Goal: Use online tool/utility: Utilize a website feature to perform a specific function

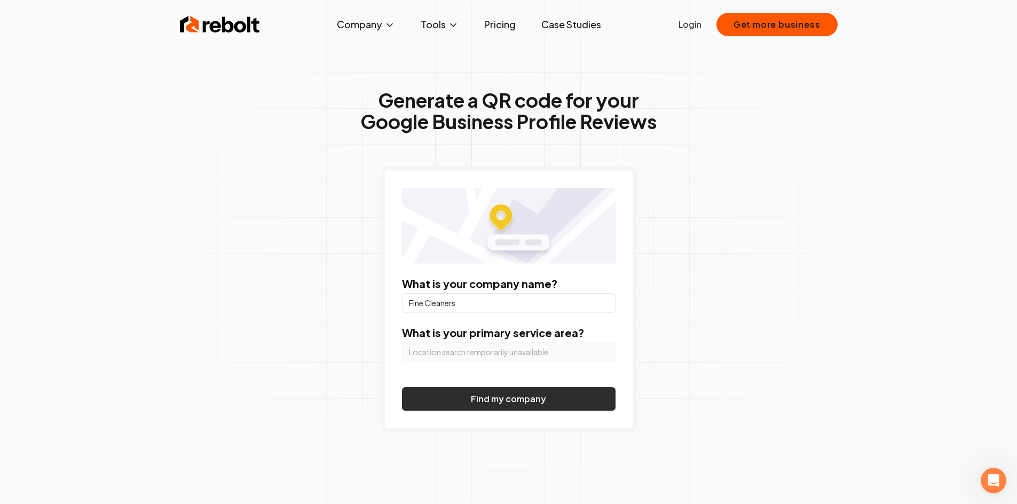
click at [494, 403] on button "Find my company" at bounding box center [508, 398] width 213 height 23
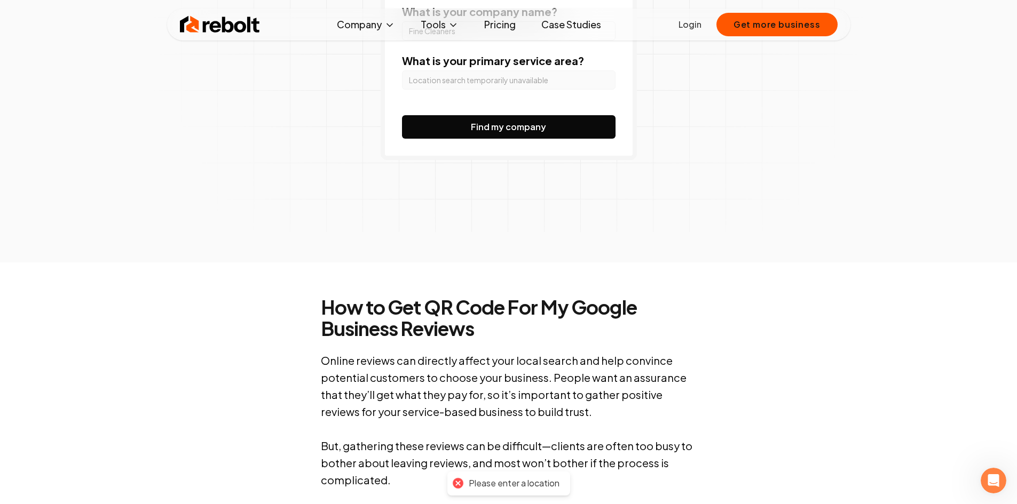
scroll to position [53, 0]
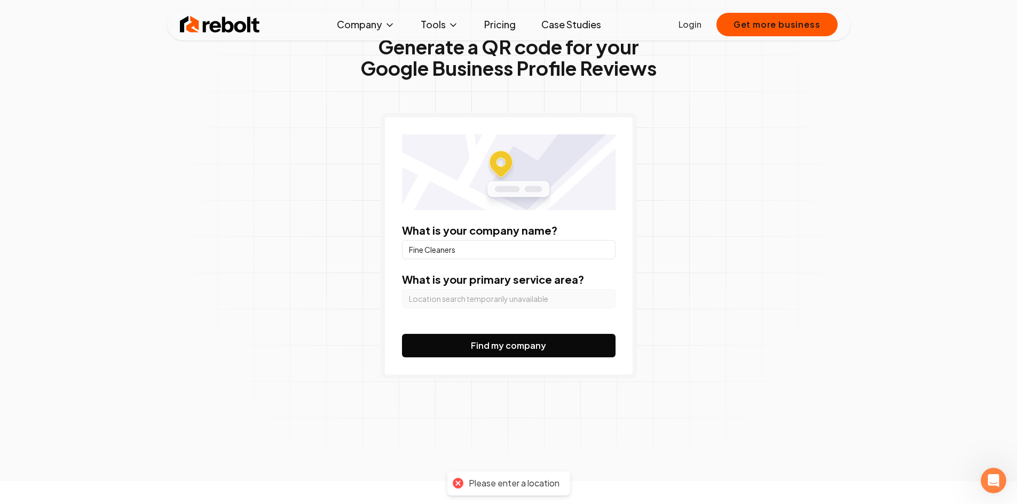
click at [519, 321] on form "What is your company name? Fine Cleaners What is your primary service area? Fin…" at bounding box center [508, 290] width 213 height 134
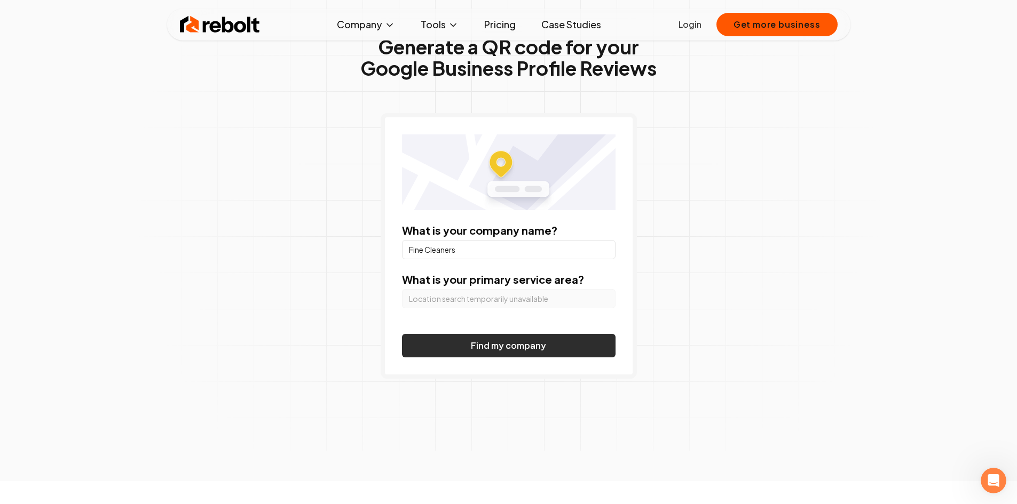
click at [504, 344] on button "Find my company" at bounding box center [508, 345] width 213 height 23
click at [505, 344] on button "Find my company" at bounding box center [508, 345] width 213 height 23
click at [504, 344] on button "Find my company" at bounding box center [508, 345] width 213 height 23
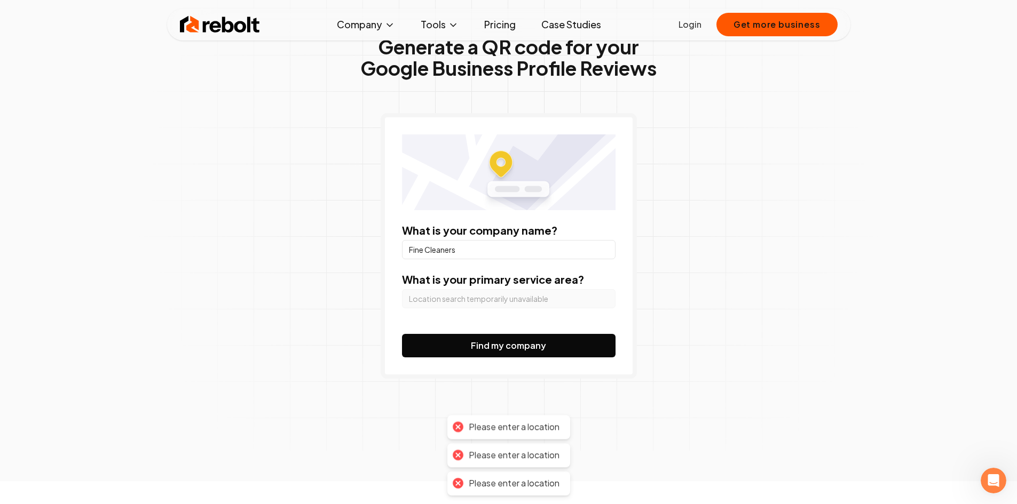
click at [495, 464] on div "Please enter a location" at bounding box center [508, 455] width 123 height 24
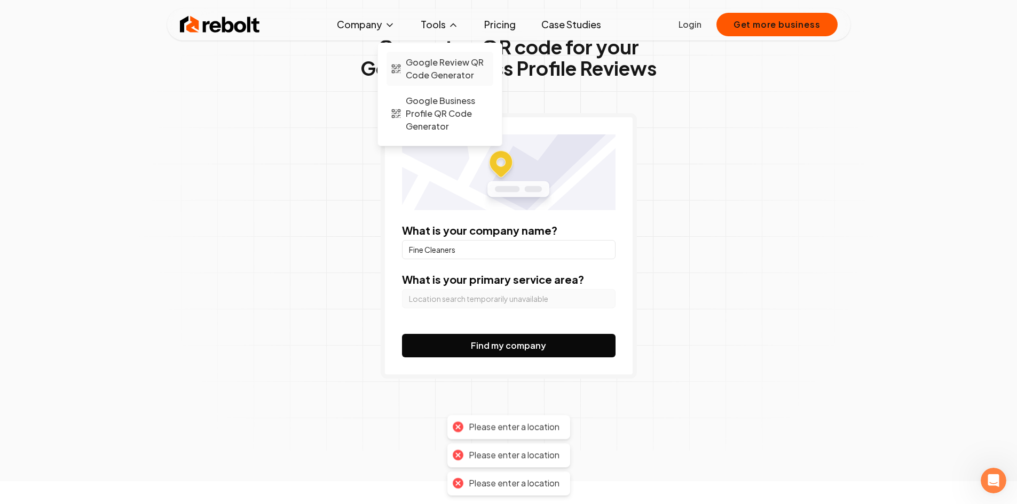
click at [437, 67] on span "Google Review QR Code Generator" at bounding box center [447, 69] width 83 height 26
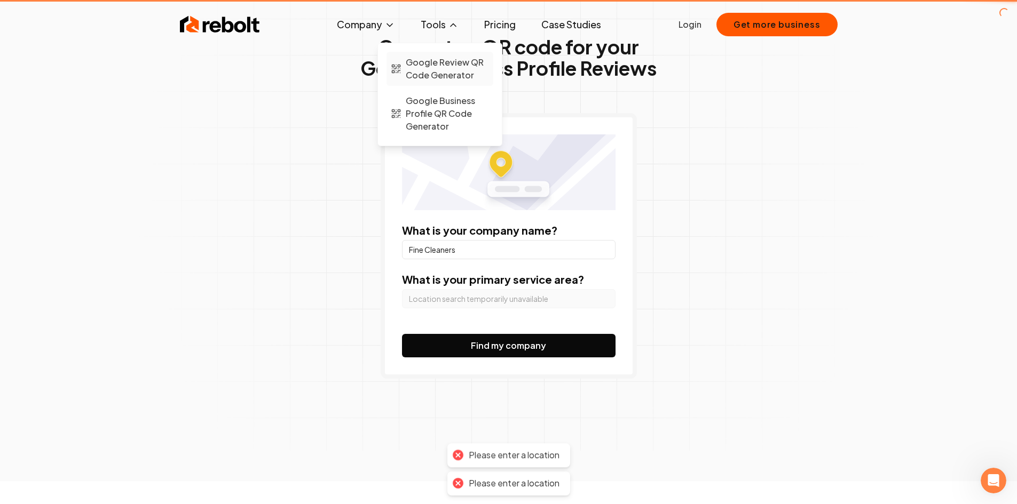
scroll to position [0, 0]
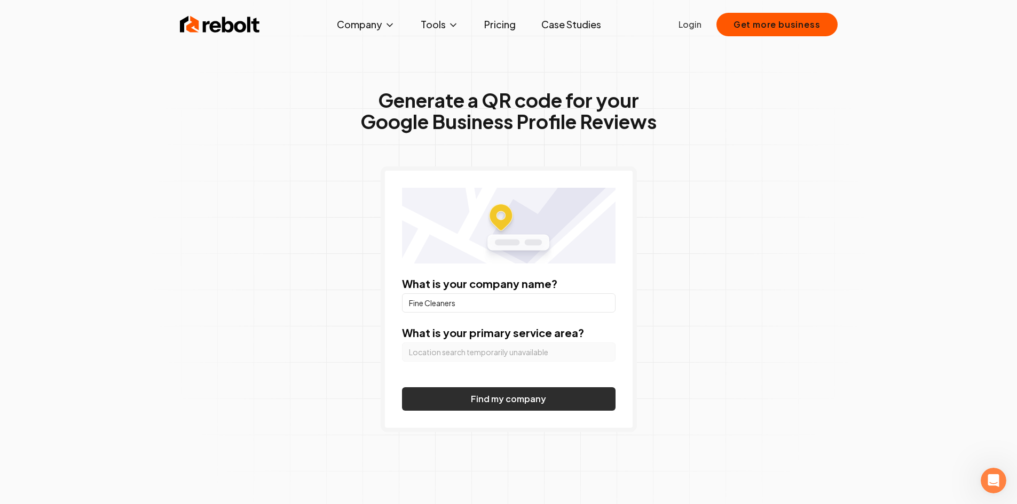
click at [467, 393] on button "Find my company" at bounding box center [508, 398] width 213 height 23
click at [427, 298] on input "Fine Cleaners" at bounding box center [508, 303] width 213 height 19
click at [470, 301] on input "Fine Cleaners" at bounding box center [508, 303] width 213 height 19
type input "fine cleaners"
click at [480, 404] on button "Find my company" at bounding box center [508, 398] width 213 height 23
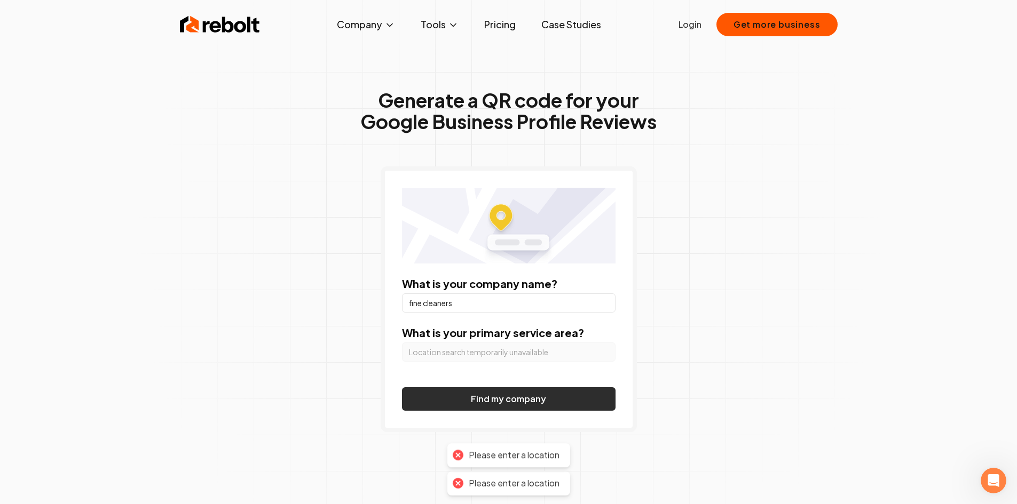
click at [480, 405] on button "Find my company" at bounding box center [508, 398] width 213 height 23
click at [480, 405] on div "Please enter a location" at bounding box center [514, 399] width 91 height 11
click at [494, 25] on link "Pricing" at bounding box center [499, 24] width 49 height 21
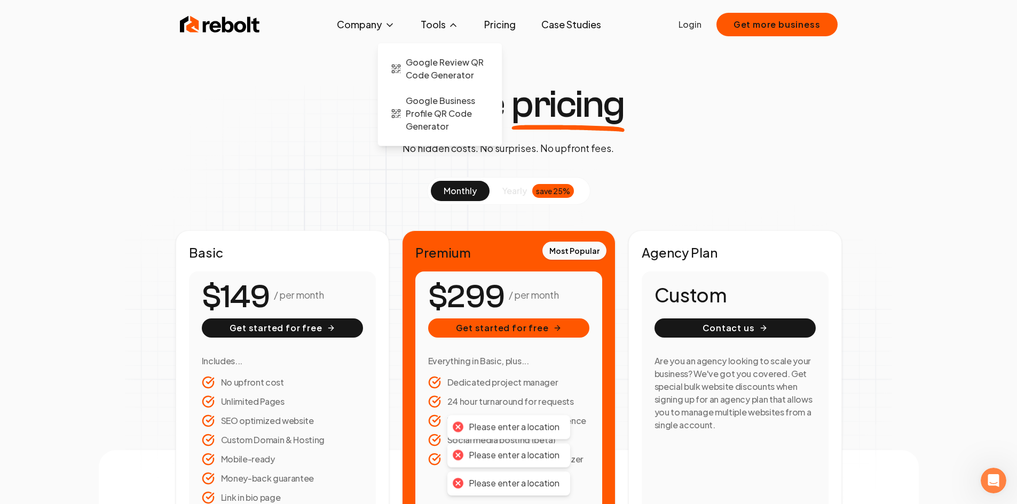
click at [450, 25] on icon at bounding box center [453, 25] width 11 height 11
click at [443, 113] on span "Google Business Profile QR Code Generator" at bounding box center [447, 113] width 83 height 38
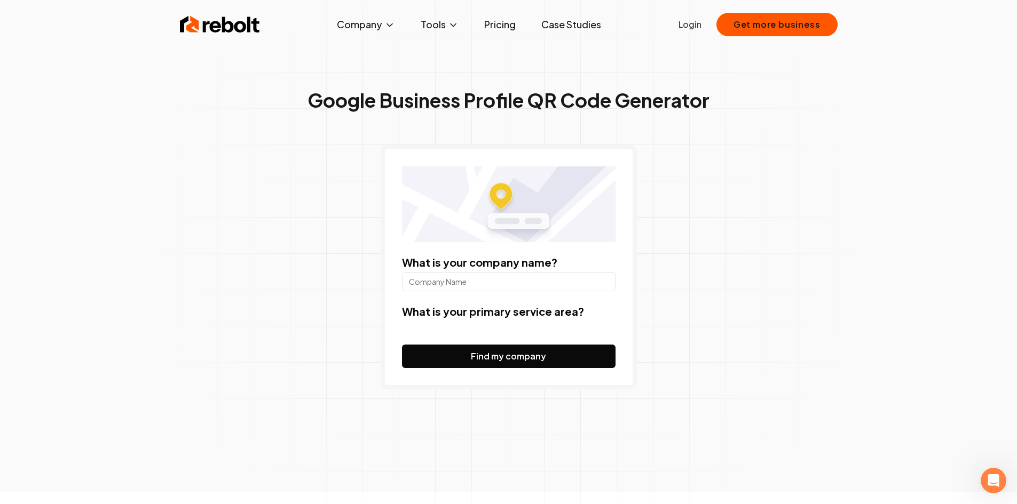
click at [438, 287] on input "What is your company name?" at bounding box center [508, 281] width 213 height 19
type input "fine cleaners"
click at [467, 350] on button "Find my company" at bounding box center [508, 356] width 213 height 23
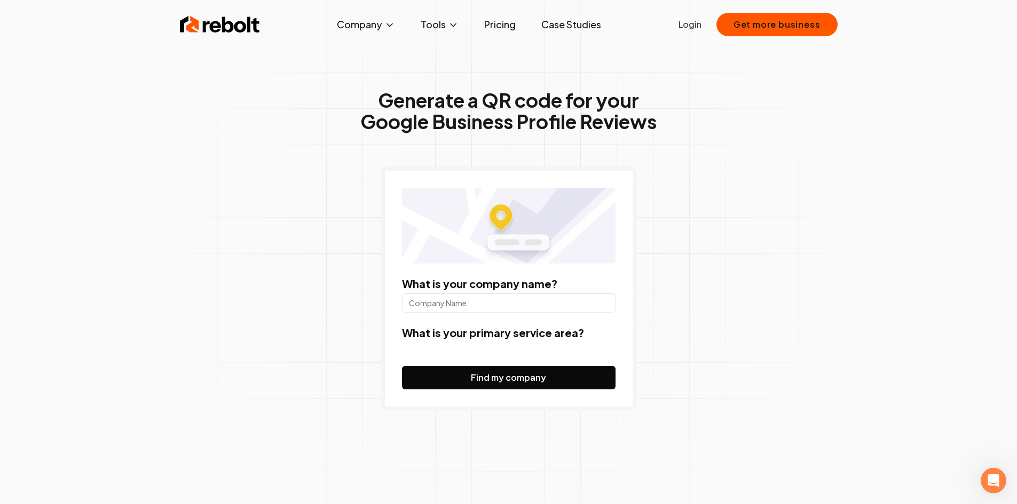
click at [459, 342] on form "What is your company name? What is your primary service area? Find my company" at bounding box center [508, 332] width 213 height 113
click at [456, 355] on form "What is your company name? What is your primary service area? Find my company" at bounding box center [508, 332] width 213 height 113
